Goal: Find specific page/section: Find specific page/section

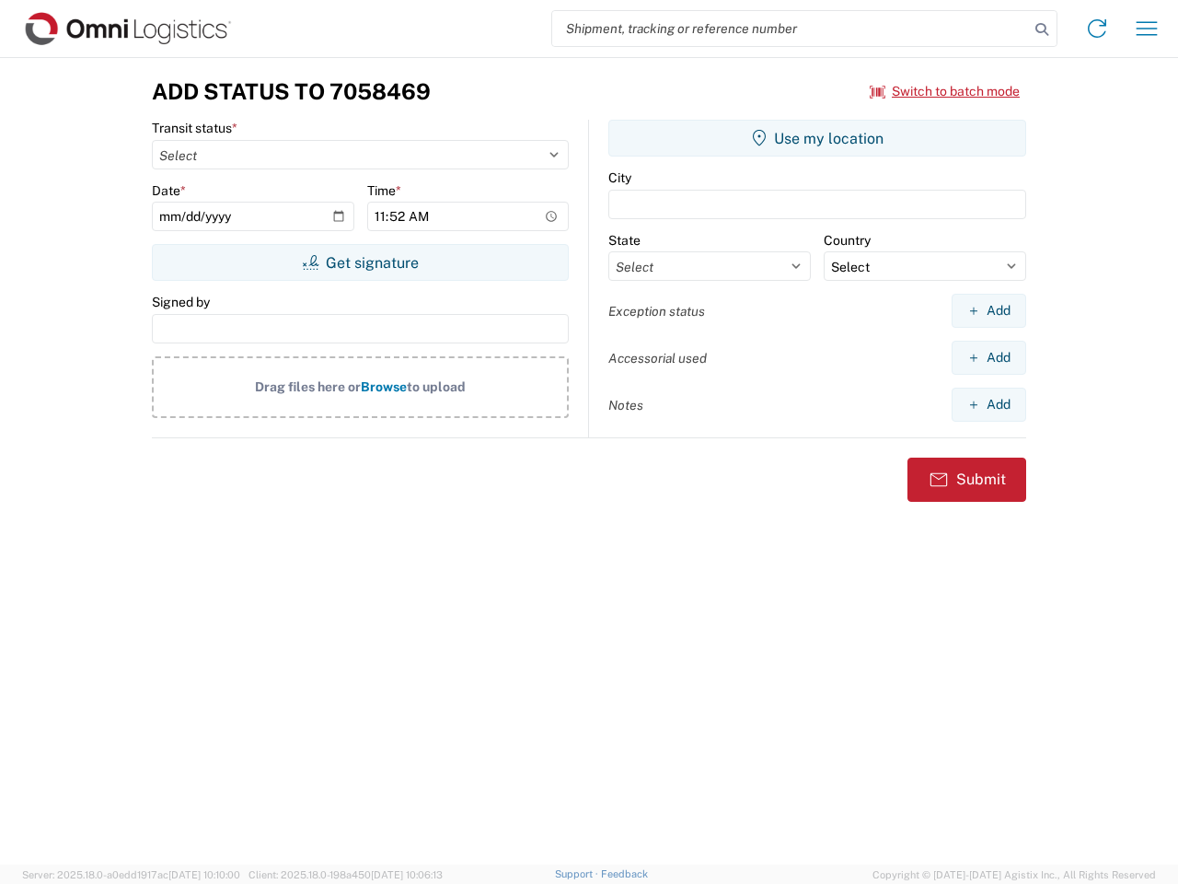
click at [791, 29] on input "search" at bounding box center [790, 28] width 477 height 35
click at [1042, 29] on icon at bounding box center [1042, 30] width 26 height 26
click at [1097, 29] on icon at bounding box center [1096, 28] width 29 height 29
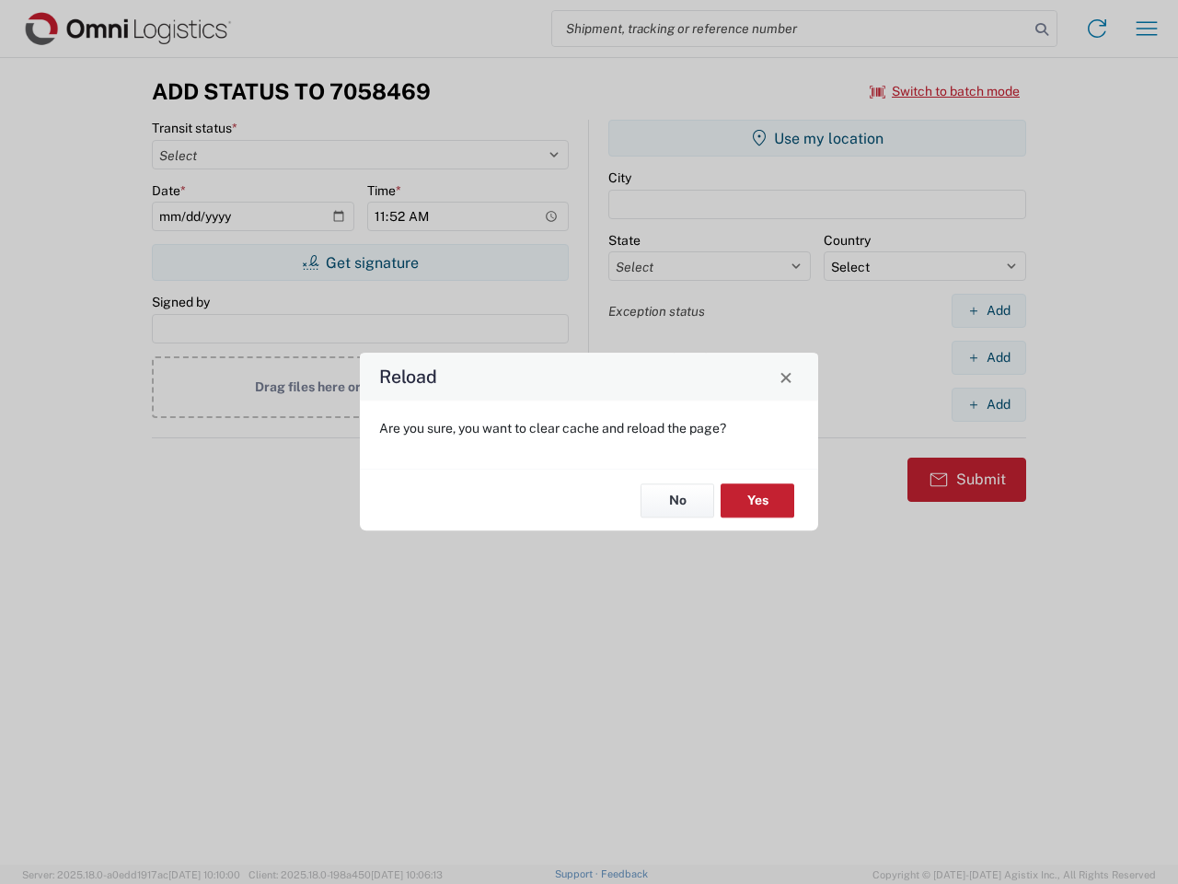
click at [1147, 29] on div "Reload Are you sure, you want to clear cache and reload the page? No Yes" at bounding box center [589, 442] width 1178 height 884
click at [945, 91] on div "Reload Are you sure, you want to clear cache and reload the page? No Yes" at bounding box center [589, 442] width 1178 height 884
click at [360, 262] on div "Reload Are you sure, you want to clear cache and reload the page? No Yes" at bounding box center [589, 442] width 1178 height 884
click at [817, 138] on div "Reload Are you sure, you want to clear cache and reload the page? No Yes" at bounding box center [589, 442] width 1178 height 884
click at [989, 310] on div "Reload Are you sure, you want to clear cache and reload the page? No Yes" at bounding box center [589, 442] width 1178 height 884
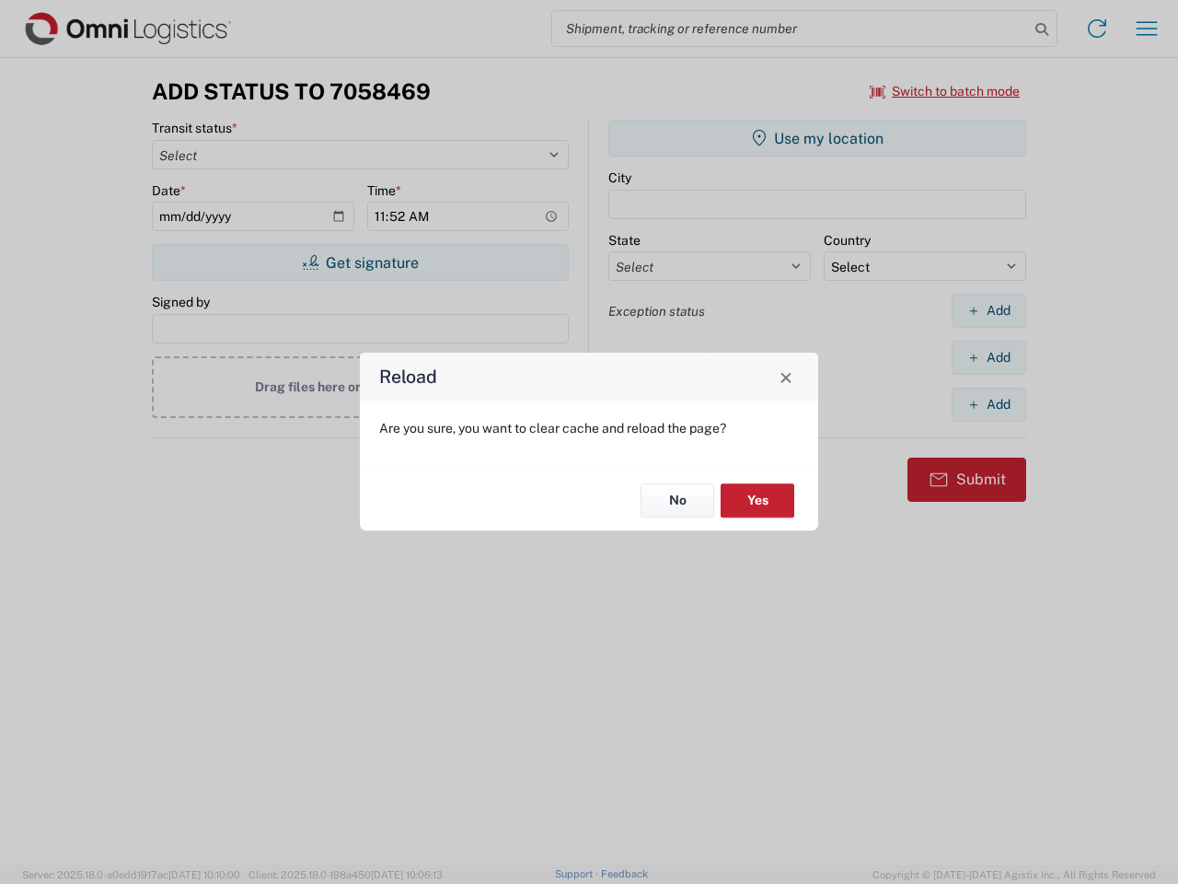
click at [989, 357] on div "Reload Are you sure, you want to clear cache and reload the page? No Yes" at bounding box center [589, 442] width 1178 height 884
click at [989, 404] on div "Reload Are you sure, you want to clear cache and reload the page? No Yes" at bounding box center [589, 442] width 1178 height 884
